Goal: Task Accomplishment & Management: Manage account settings

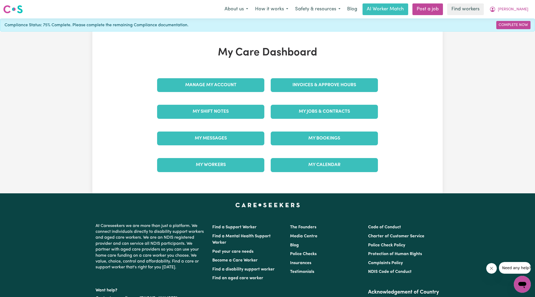
click at [301, 72] on div "Invoices & Approve Hours" at bounding box center [324, 85] width 114 height 27
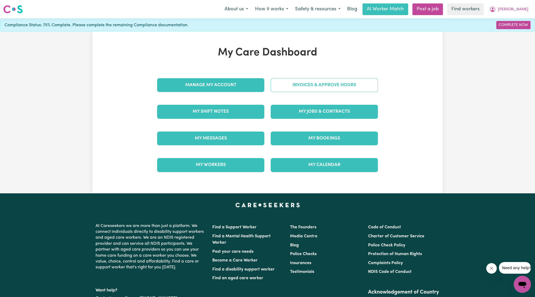
click at [294, 88] on link "Invoices & Approve Hours" at bounding box center [324, 85] width 107 height 14
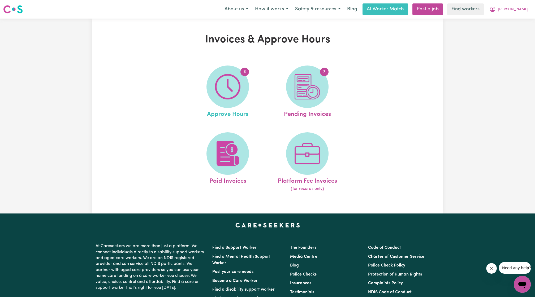
click at [249, 98] on link "3 Approve Hours" at bounding box center [227, 93] width 76 height 54
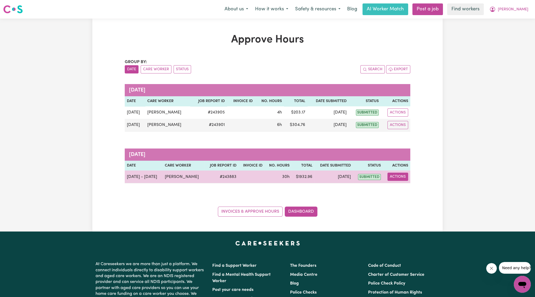
click at [395, 177] on button "Actions" at bounding box center [397, 177] width 21 height 8
click at [401, 188] on link "View Job Report" at bounding box center [410, 189] width 45 height 11
select select "pm"
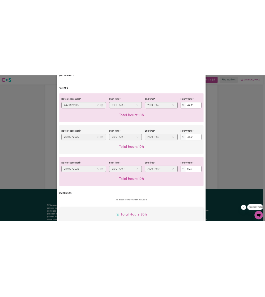
scroll to position [74, 0]
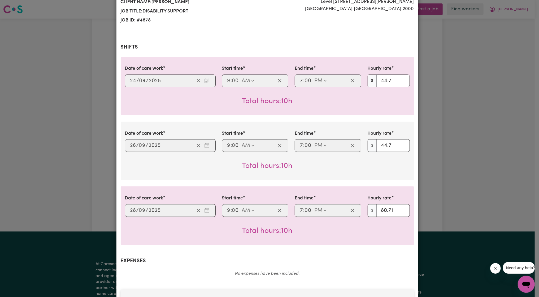
click at [82, 88] on div "Job Report # 243883 - [PERSON_NAME] Summary Job report # 243883 Client name: [P…" at bounding box center [269, 148] width 539 height 297
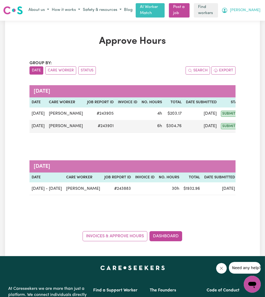
click at [249, 10] on button "[PERSON_NAME]" at bounding box center [241, 10] width 42 height 9
click at [239, 21] on link "My Dashboard" at bounding box center [240, 21] width 42 height 10
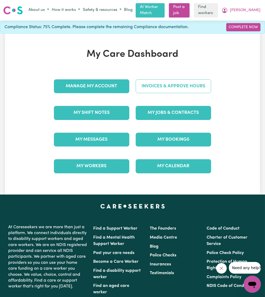
click at [162, 91] on link "Invoices & Approve Hours" at bounding box center [173, 86] width 75 height 14
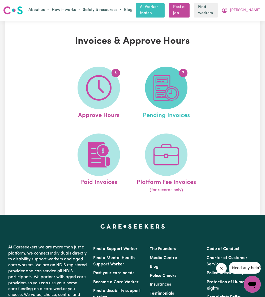
click at [176, 92] on img at bounding box center [165, 87] width 25 height 25
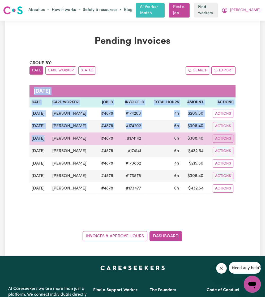
drag, startPoint x: 235, startPoint y: 189, endPoint x: 44, endPoint y: 133, distance: 198.8
click at [44, 133] on tbody "[DATE] Wing [PERSON_NAME] Lo # 4878 # 174203 4h $ 205.60 Actions [DATE] [PERSON…" at bounding box center [132, 151] width 206 height 88
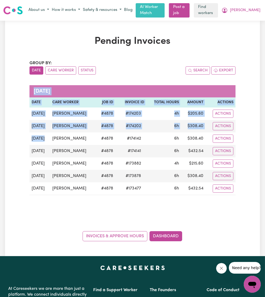
click at [251, 191] on div "Pending Invoices Group by: Date Care Worker Status Search Export [DATE] Date Ca…" at bounding box center [132, 139] width 255 height 206
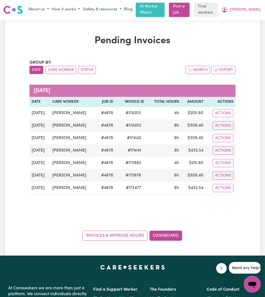
scroll to position [0, 0]
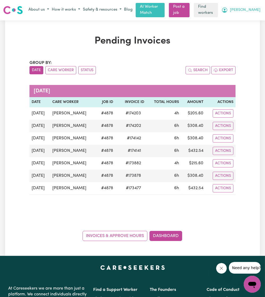
click at [250, 11] on button "[PERSON_NAME]" at bounding box center [241, 10] width 42 height 9
click at [235, 22] on link "My Dashboard" at bounding box center [240, 20] width 42 height 10
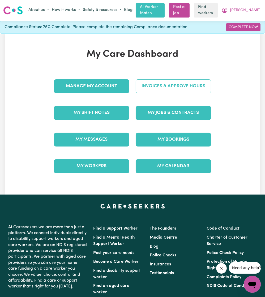
click at [169, 83] on link "Invoices & Approve Hours" at bounding box center [173, 86] width 75 height 14
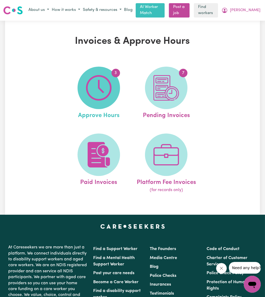
click at [113, 98] on span "3" at bounding box center [98, 88] width 42 height 42
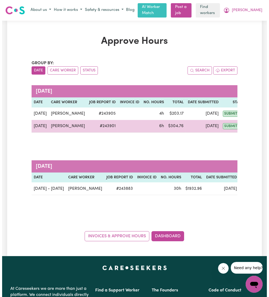
scroll to position [0, 38]
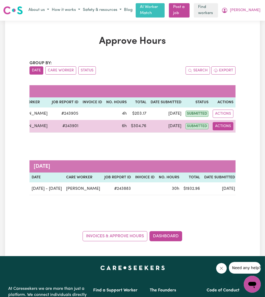
click at [221, 127] on button "Actions" at bounding box center [223, 126] width 21 height 8
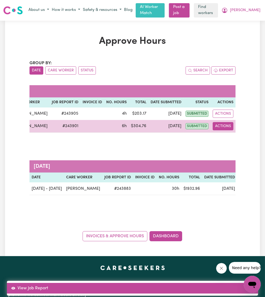
click at [188, 292] on link "View Job Report" at bounding box center [132, 288] width 251 height 11
select select "pm"
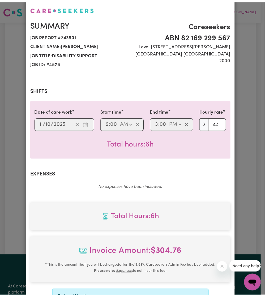
scroll to position [0, 0]
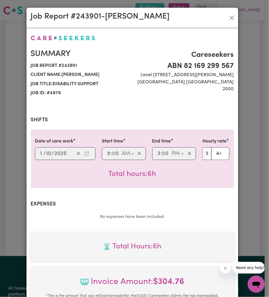
click at [225, 22] on div "Job Report # 243901 - [PERSON_NAME]" at bounding box center [133, 18] width 212 height 20
click at [228, 17] on button "Close" at bounding box center [232, 18] width 8 height 8
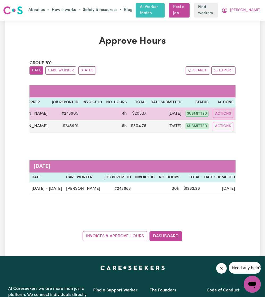
scroll to position [0, 37]
click at [225, 110] on button "Actions" at bounding box center [223, 114] width 21 height 8
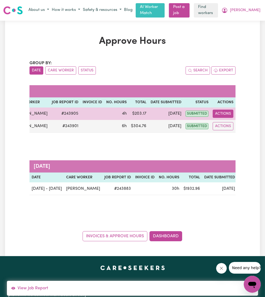
click at [226, 115] on button "Actions" at bounding box center [223, 114] width 21 height 8
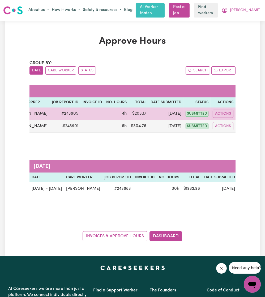
click at [226, 118] on td "Actions View Job Report" at bounding box center [222, 113] width 25 height 12
click at [225, 114] on button "Actions" at bounding box center [223, 114] width 21 height 8
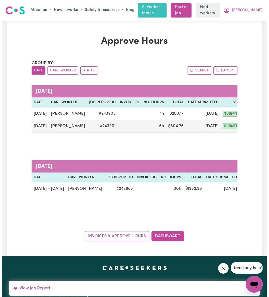
scroll to position [0, 38]
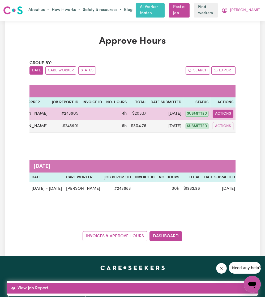
click at [178, 287] on link "View Job Report" at bounding box center [132, 288] width 251 height 11
select select "pm"
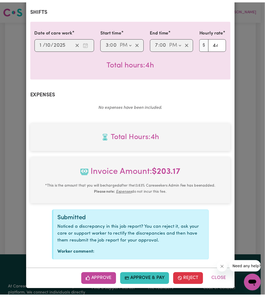
scroll to position [0, 0]
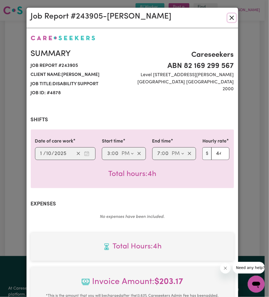
click at [228, 15] on button "Close" at bounding box center [232, 18] width 8 height 8
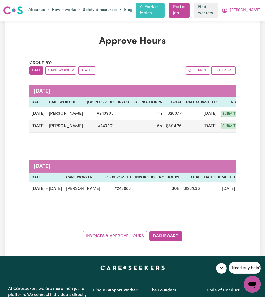
scroll to position [0, 38]
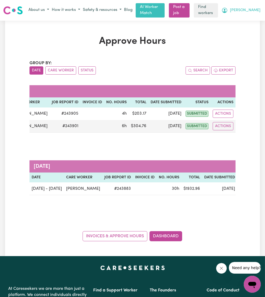
click at [248, 7] on button "[PERSON_NAME]" at bounding box center [241, 10] width 42 height 9
click at [244, 20] on link "My Dashboard" at bounding box center [240, 21] width 42 height 10
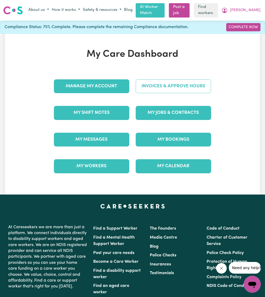
click at [184, 84] on link "Invoices & Approve Hours" at bounding box center [173, 86] width 75 height 14
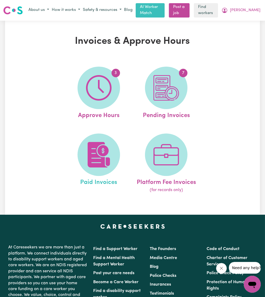
click at [75, 152] on link "Paid Invoices" at bounding box center [98, 163] width 65 height 60
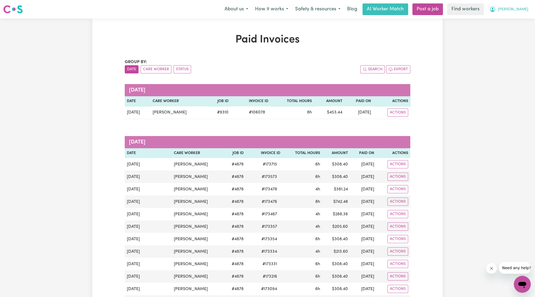
click at [529, 12] on button "[PERSON_NAME]" at bounding box center [509, 9] width 46 height 11
click at [515, 27] on link "Logout" at bounding box center [511, 30] width 42 height 10
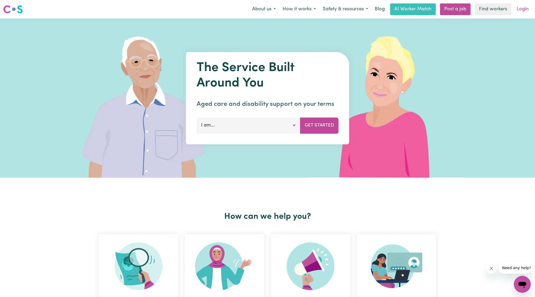
click at [522, 8] on link "Login" at bounding box center [522, 9] width 18 height 12
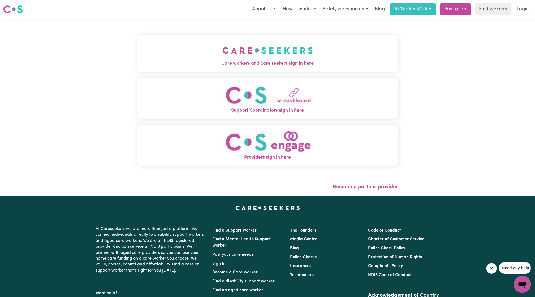
click at [306, 49] on button "Care workers and care seekers sign in here" at bounding box center [267, 53] width 261 height 37
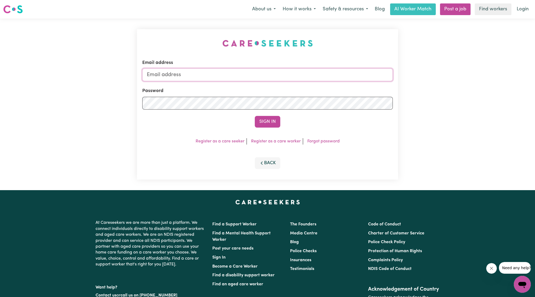
click at [269, 73] on input "Email address" at bounding box center [267, 74] width 251 height 13
drag, startPoint x: 175, startPoint y: 74, endPoint x: 353, endPoint y: 88, distance: 178.1
click at [353, 88] on form "Email address [EMAIL_ADDRESS][PERSON_NAME][DOMAIN_NAME] Password Sign In" at bounding box center [267, 93] width 251 height 68
type input "[EMAIL_ADDRESS][DOMAIN_NAME]"
click at [264, 125] on button "Sign In" at bounding box center [267, 122] width 25 height 12
